Goal: Navigation & Orientation: Find specific page/section

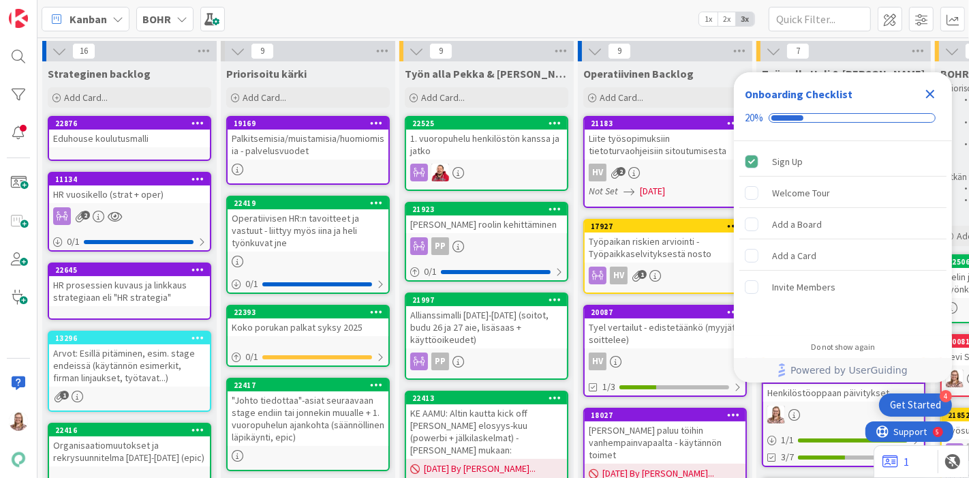
click at [921, 92] on div "Close Checklist" at bounding box center [930, 94] width 22 height 22
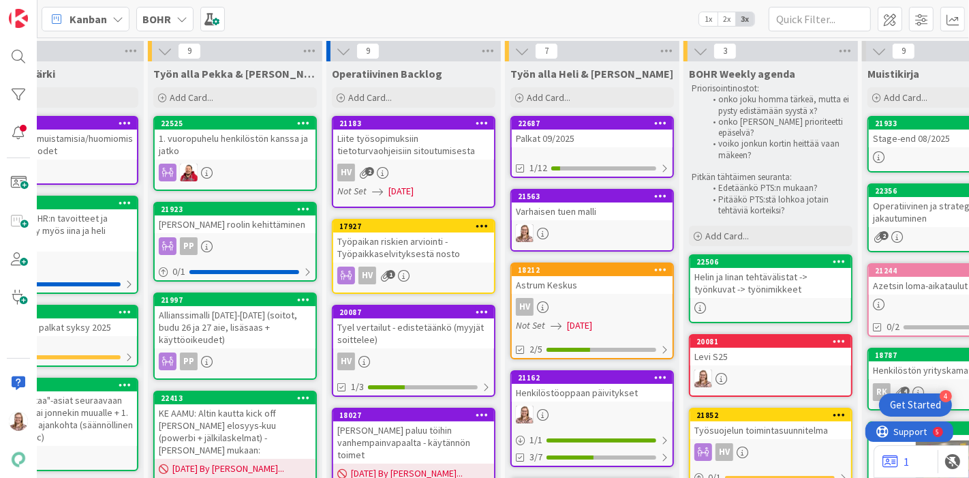
scroll to position [0, 255]
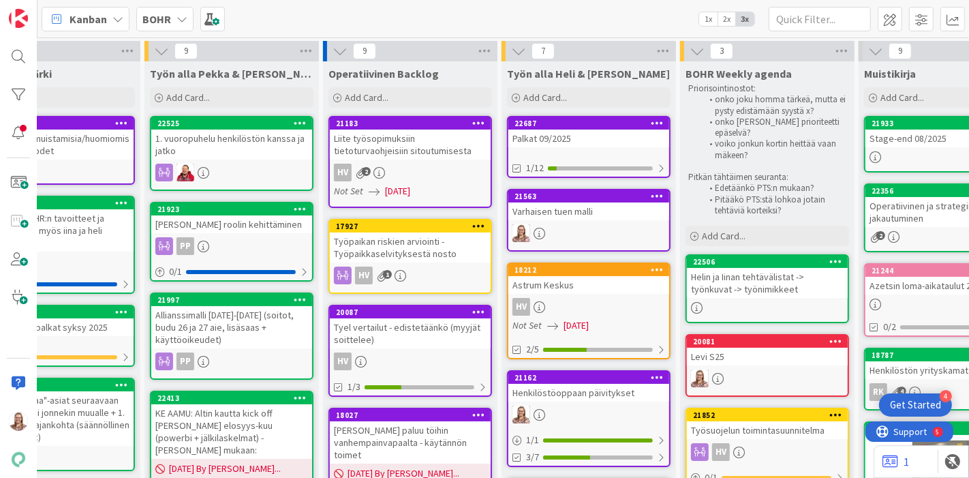
click at [701, 350] on div "Levi S25" at bounding box center [767, 357] width 161 height 18
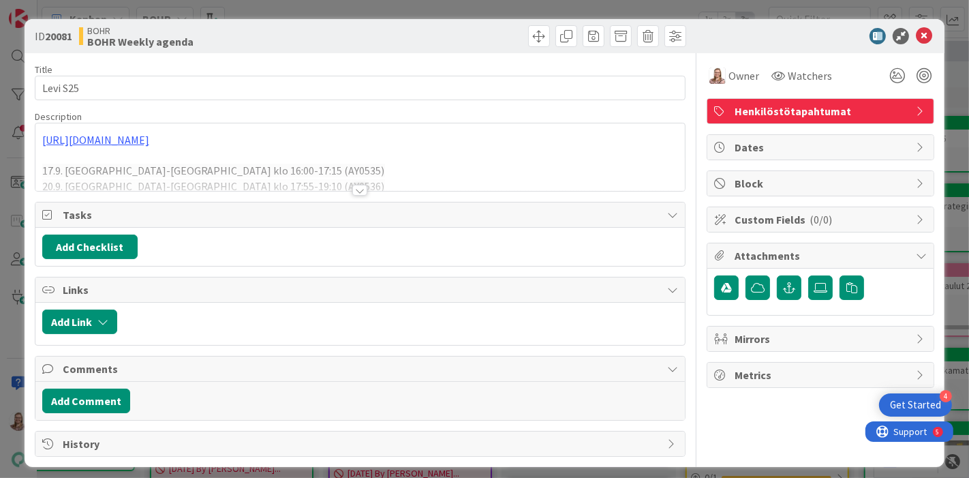
click at [352, 189] on div at bounding box center [359, 190] width 15 height 11
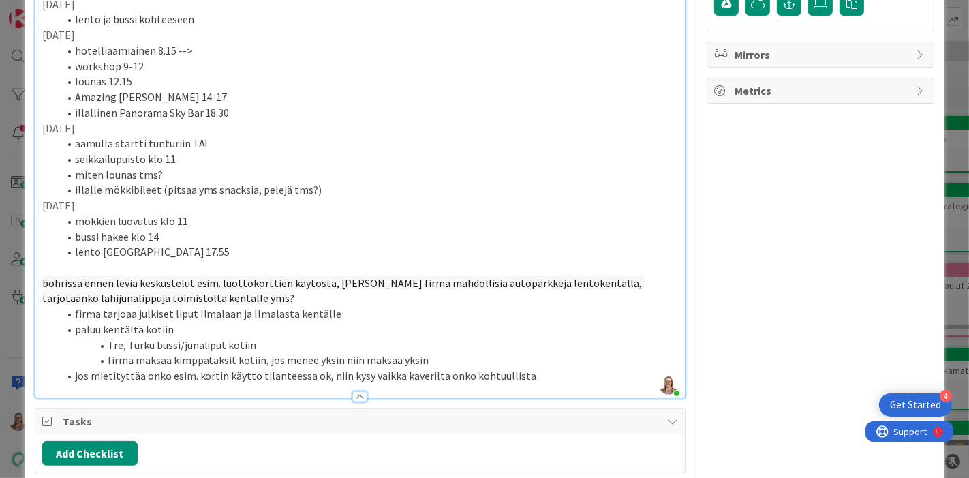
scroll to position [360, 0]
